Goal: Find specific page/section: Find specific page/section

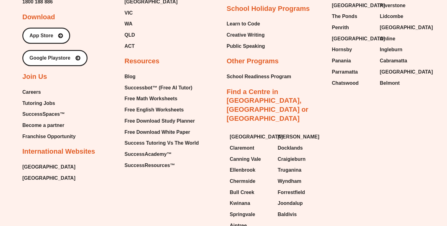
scroll to position [2636, 0]
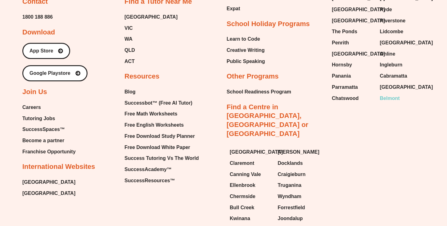
click at [389, 94] on span "Belmont" at bounding box center [390, 98] width 20 height 9
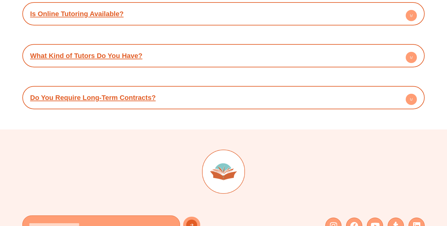
scroll to position [1941, 0]
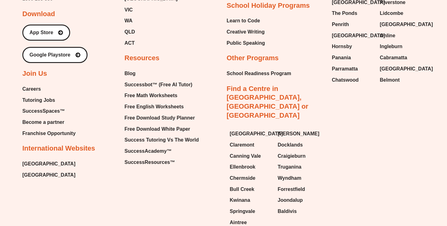
scroll to position [471, 0]
